Goal: Information Seeking & Learning: Learn about a topic

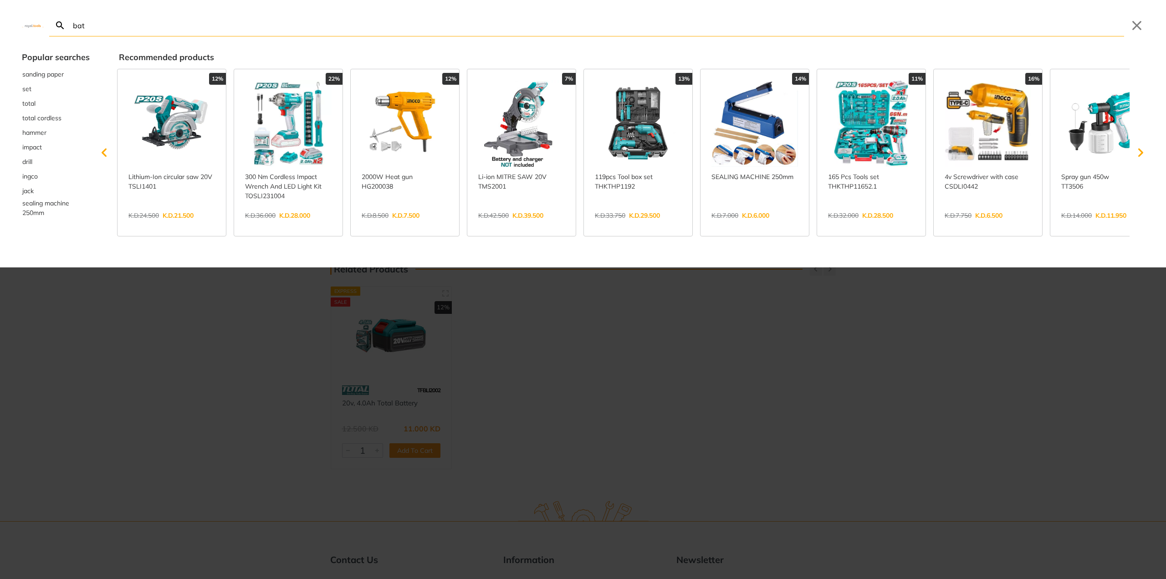
type input "batt"
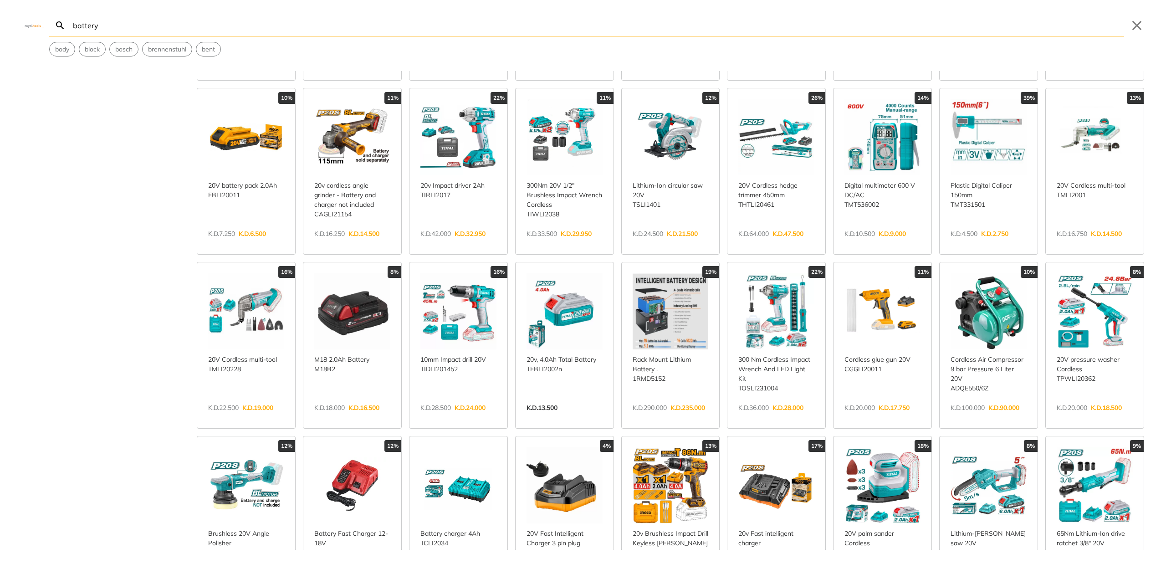
scroll to position [319, 0]
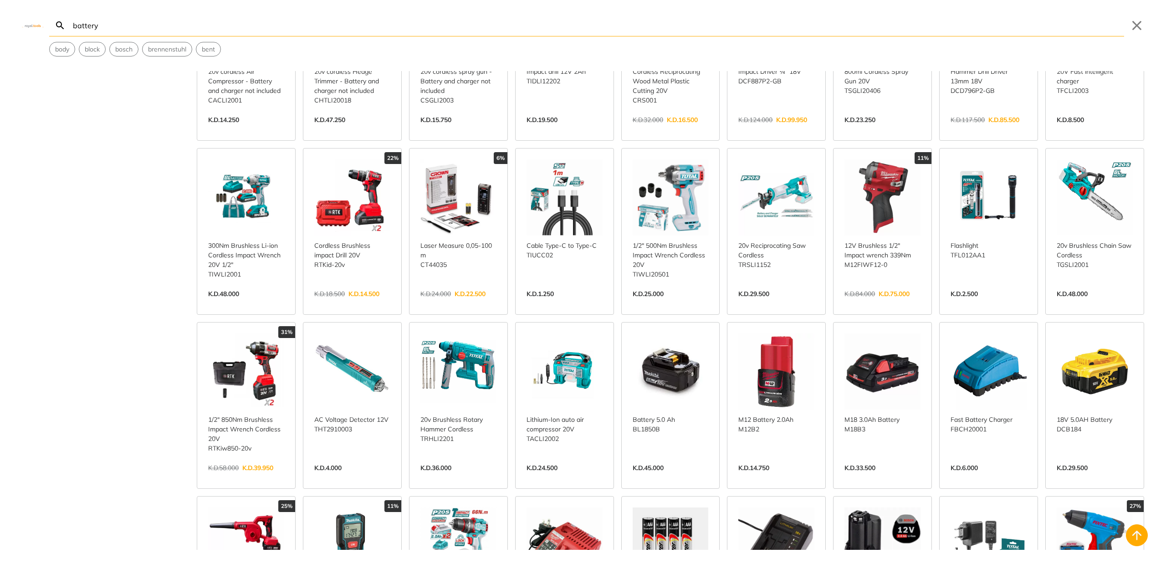
scroll to position [1367, 0]
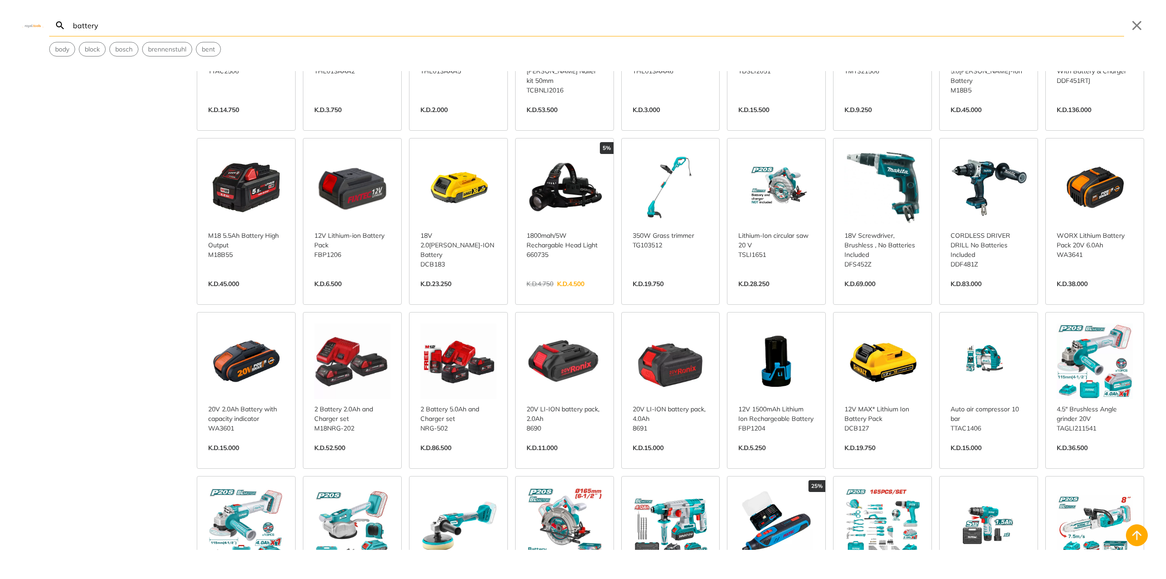
scroll to position [2346, 0]
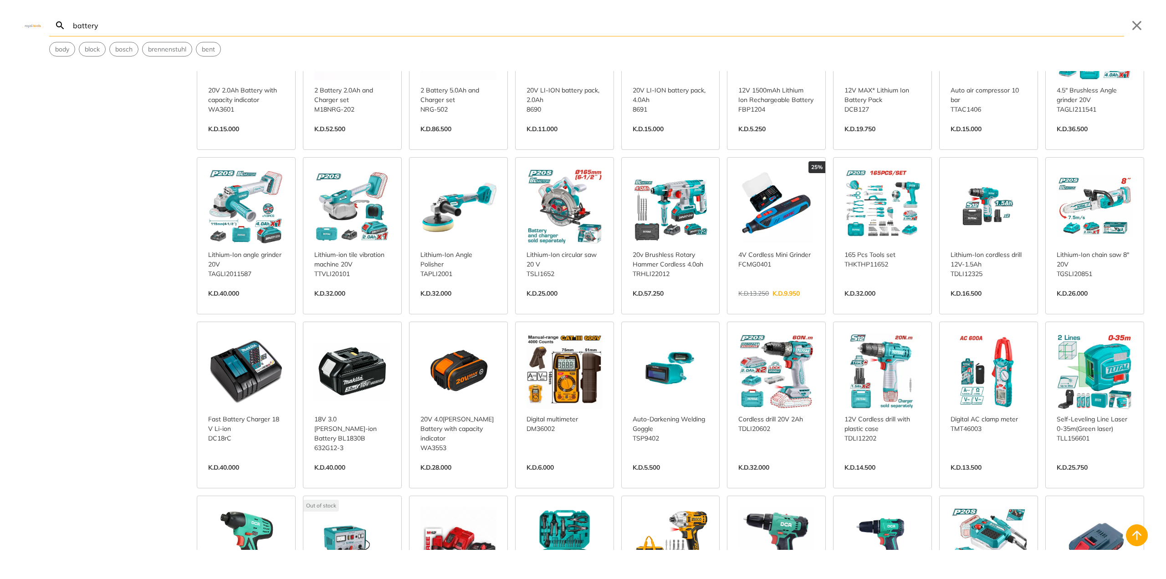
scroll to position [2529, 0]
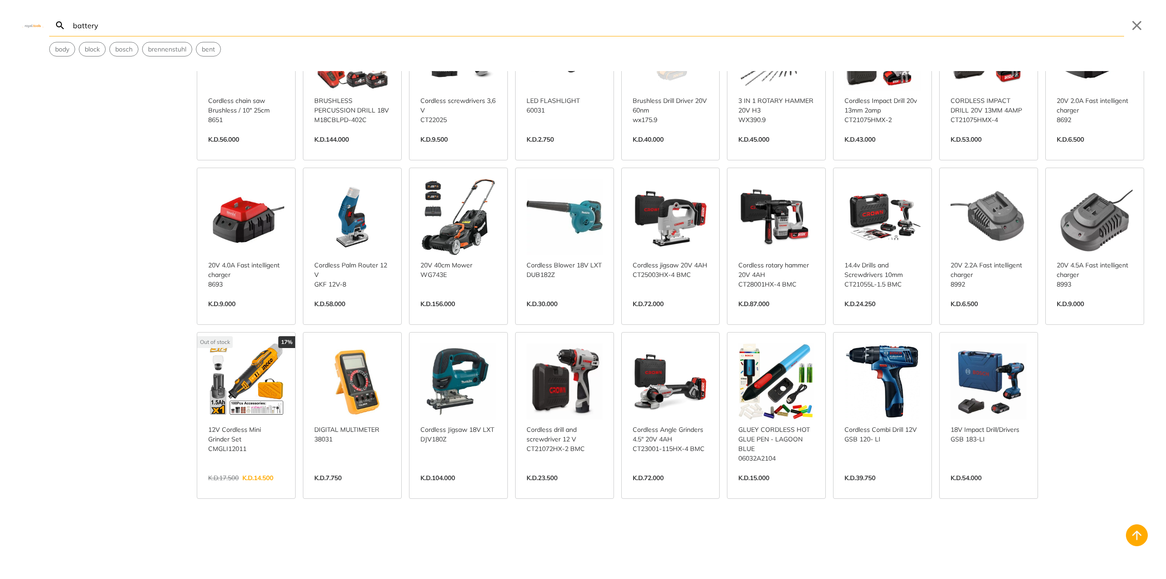
scroll to position [4577, 0]
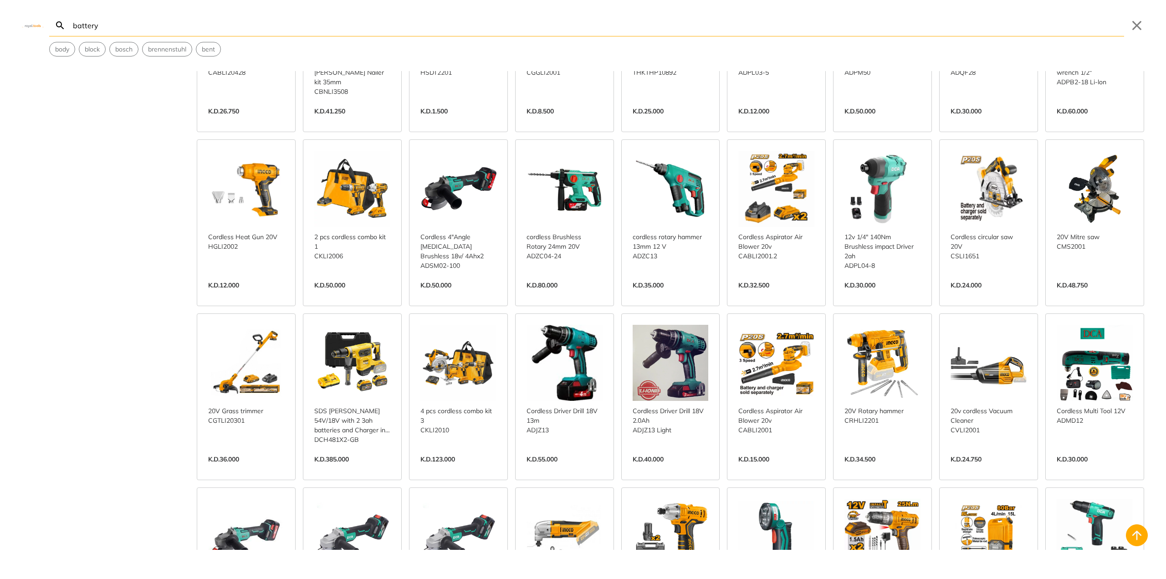
scroll to position [667, 0]
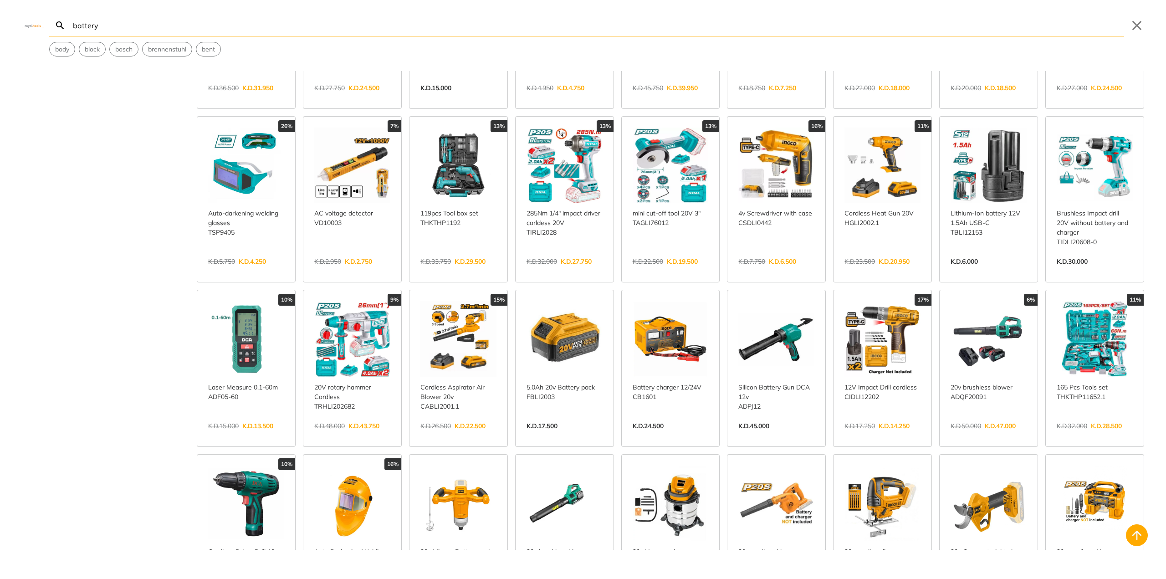
drag, startPoint x: 29, startPoint y: 427, endPoint x: 74, endPoint y: 18, distance: 411.6
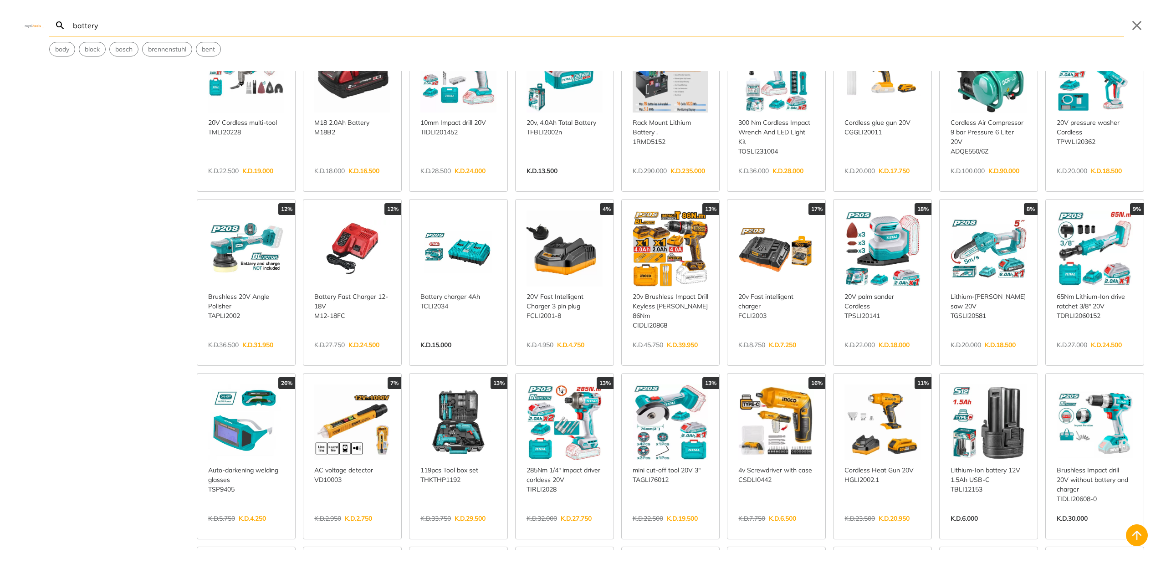
scroll to position [775, 0]
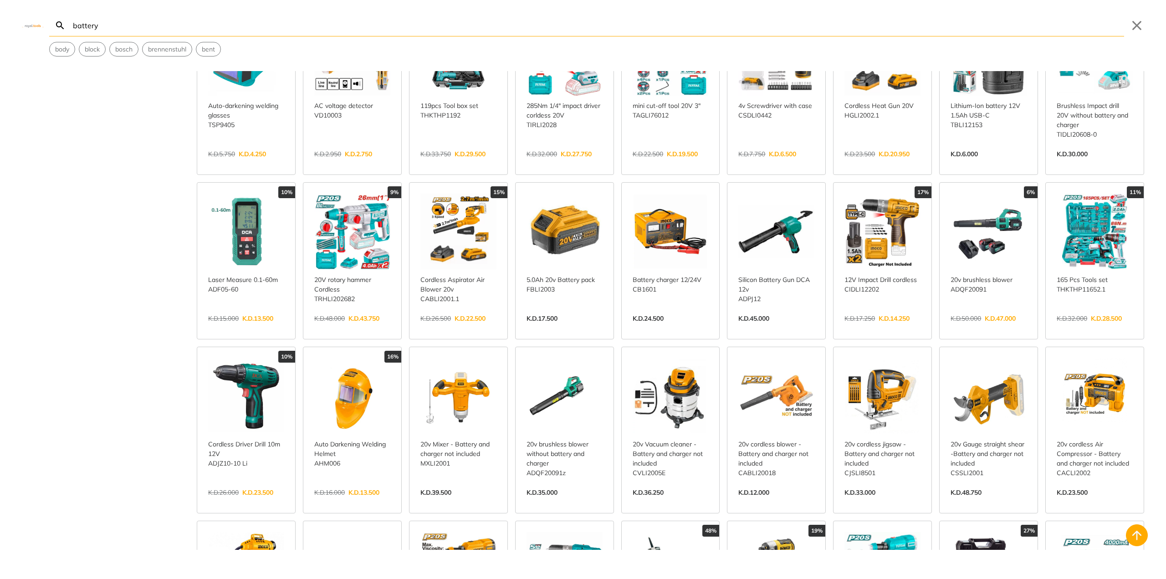
click at [73, 27] on input "battery" at bounding box center [597, 25] width 1053 height 21
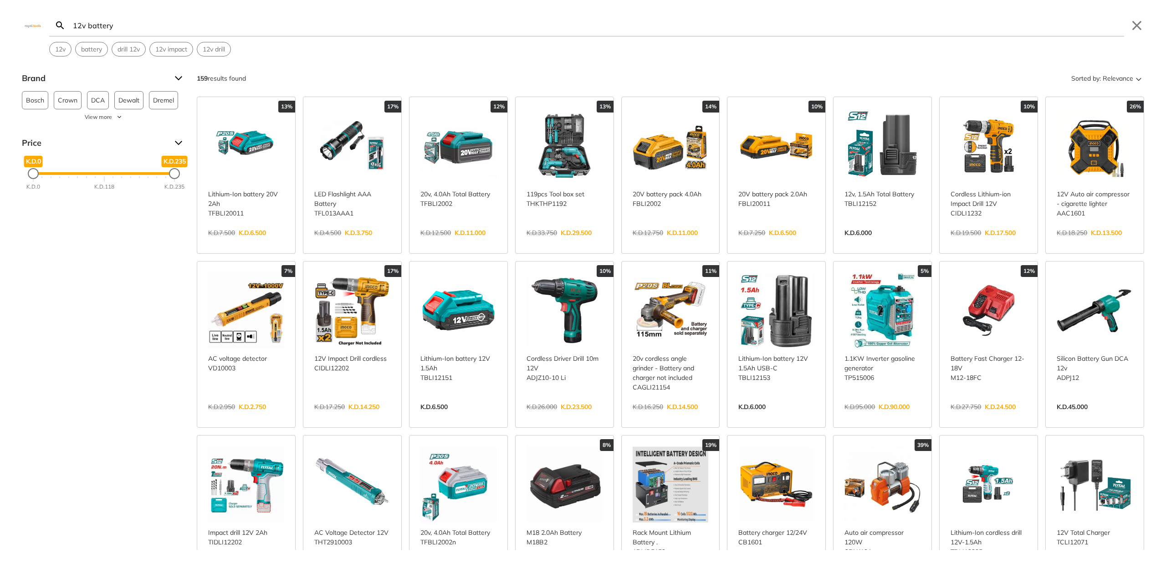
type input "12v battery"
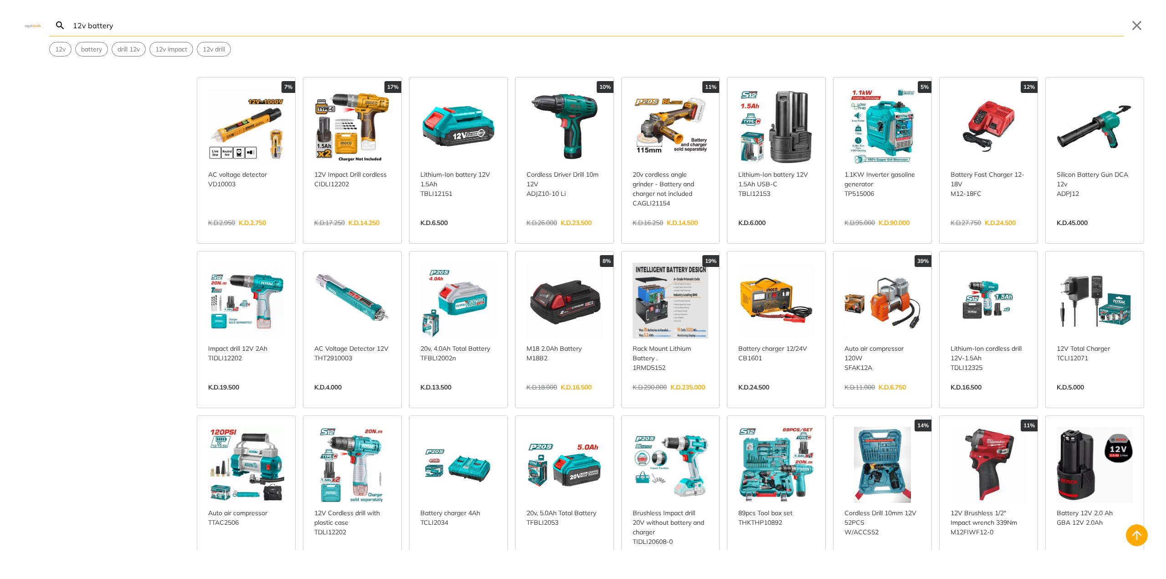
scroll to position [182, 0]
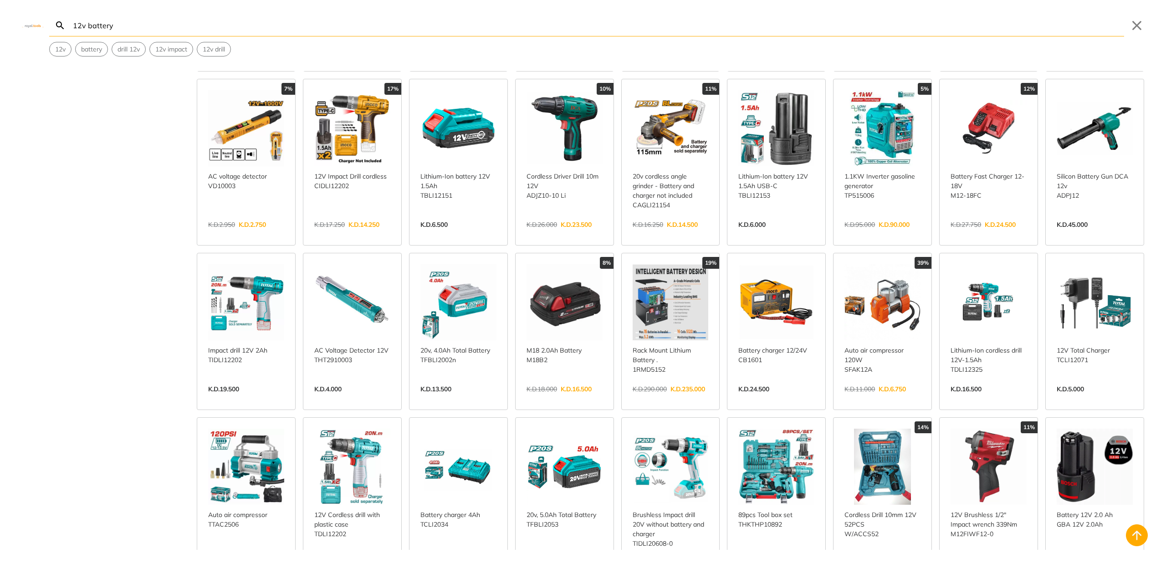
click at [0, 298] on div "Brand Bosch 6 Crown 1 DCA 18 Dewalt 8 Dremel 2 Edon 1 Fixtec 10 Hunter 2 Ingco …" at bounding box center [583, 310] width 1166 height 479
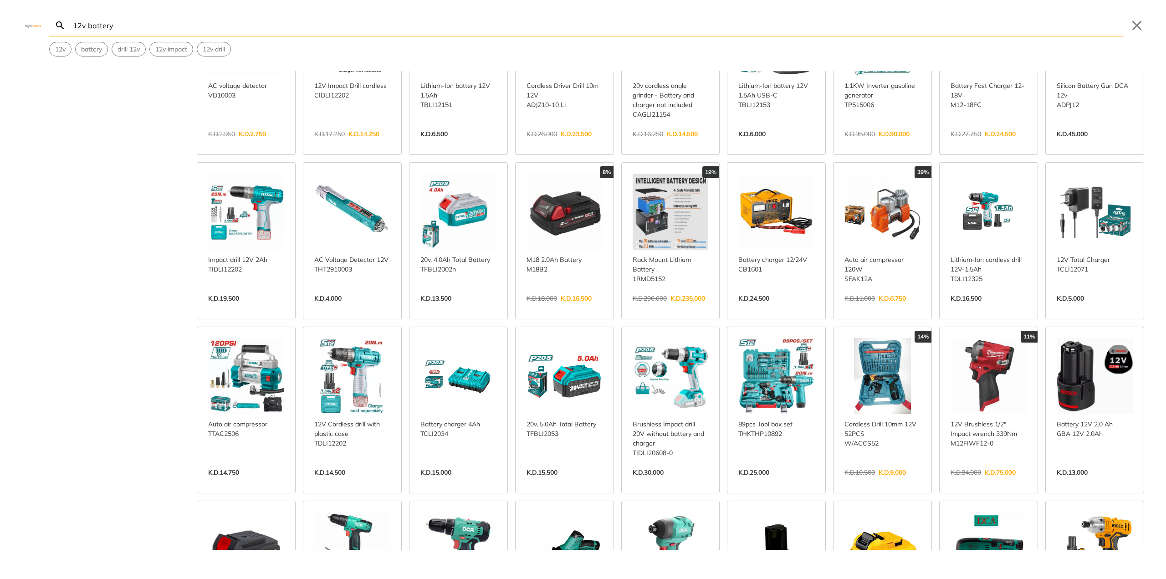
scroll to position [273, 0]
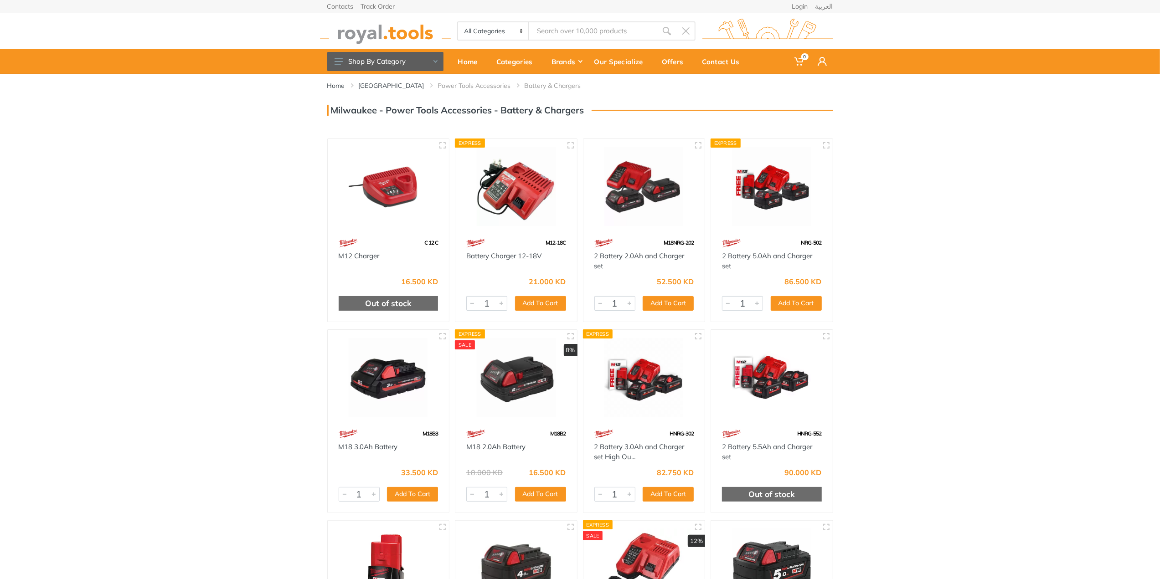
drag, startPoint x: 918, startPoint y: 246, endPoint x: 901, endPoint y: 151, distance: 97.2
